Goal: Information Seeking & Learning: Check status

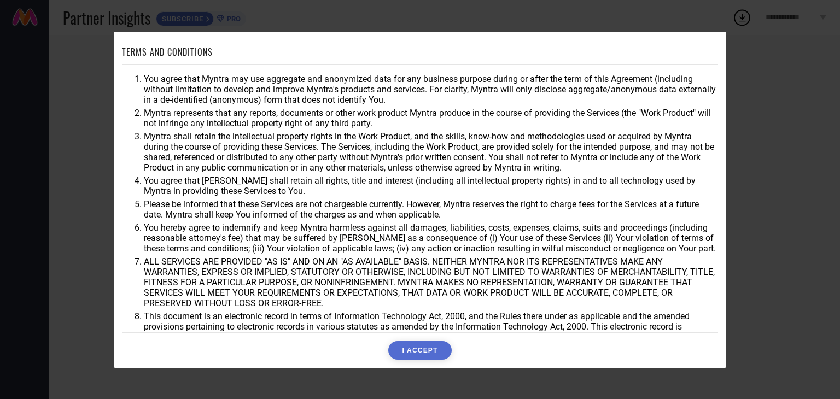
scroll to position [31, 0]
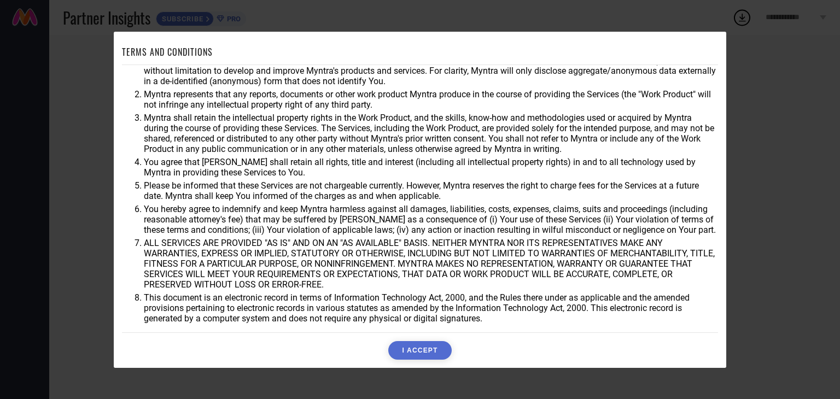
click at [424, 345] on button "I ACCEPT" at bounding box center [419, 350] width 63 height 19
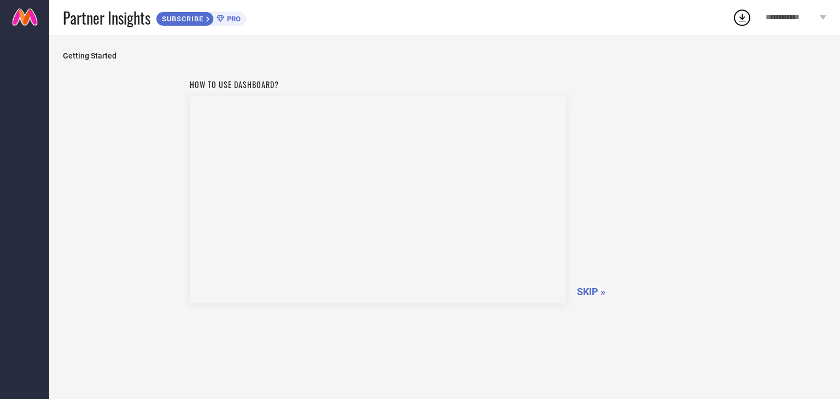
click at [593, 290] on span "SKIP »" at bounding box center [591, 291] width 28 height 11
click at [593, 290] on span "SKIPPING..." at bounding box center [603, 291] width 53 height 11
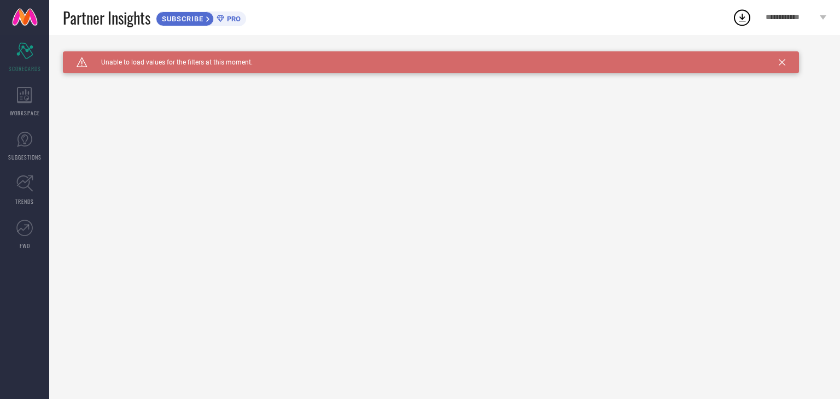
drag, startPoint x: 593, startPoint y: 290, endPoint x: 547, endPoint y: 286, distance: 46.2
click at [547, 286] on div "Caution Created with Sketch. Unable to load values for the filters at this mome…" at bounding box center [444, 217] width 791 height 364
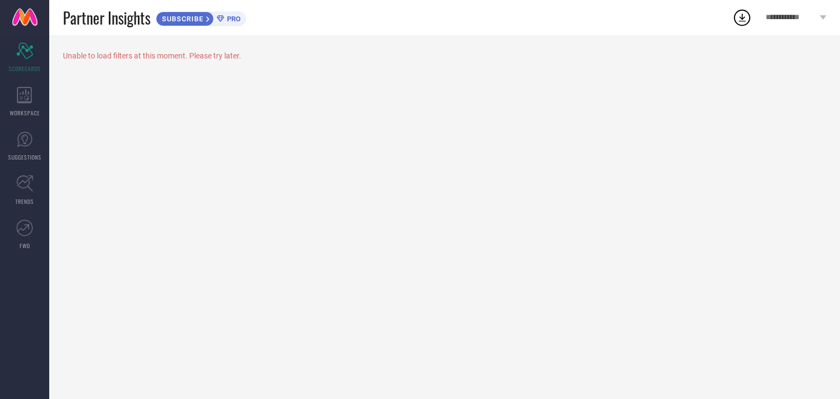
click at [747, 19] on icon at bounding box center [742, 18] width 20 height 20
